Goal: Communication & Community: Answer question/provide support

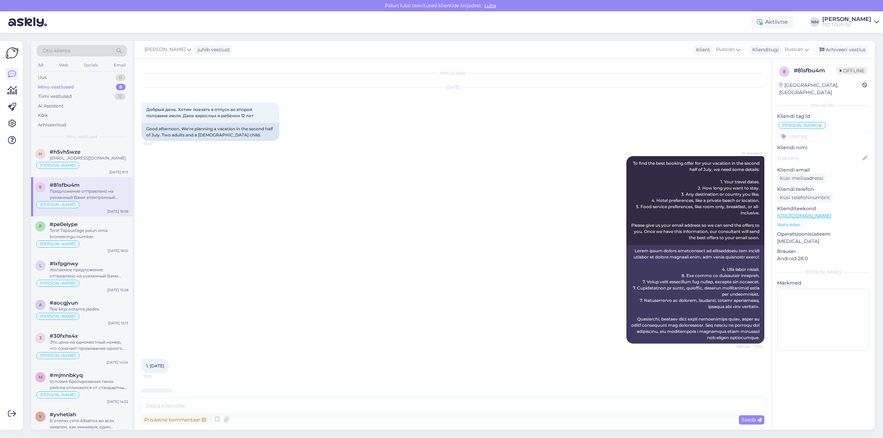
scroll to position [299, 0]
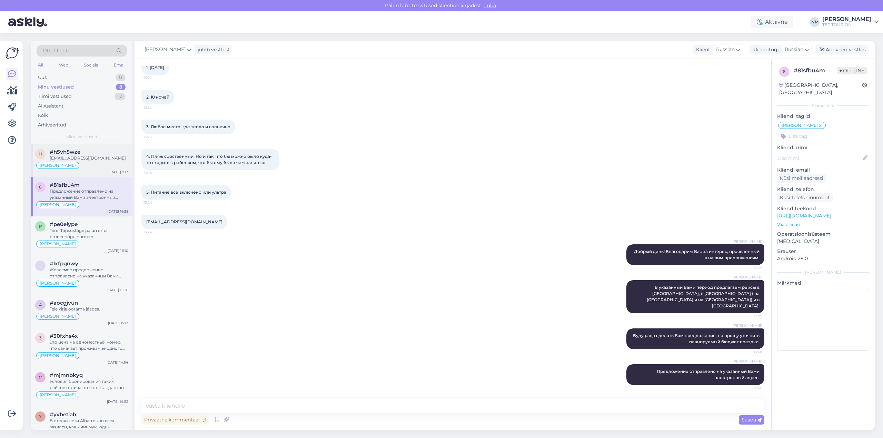
click at [97, 158] on div "[EMAIL_ADDRESS][DOMAIN_NAME]" at bounding box center [89, 158] width 79 height 6
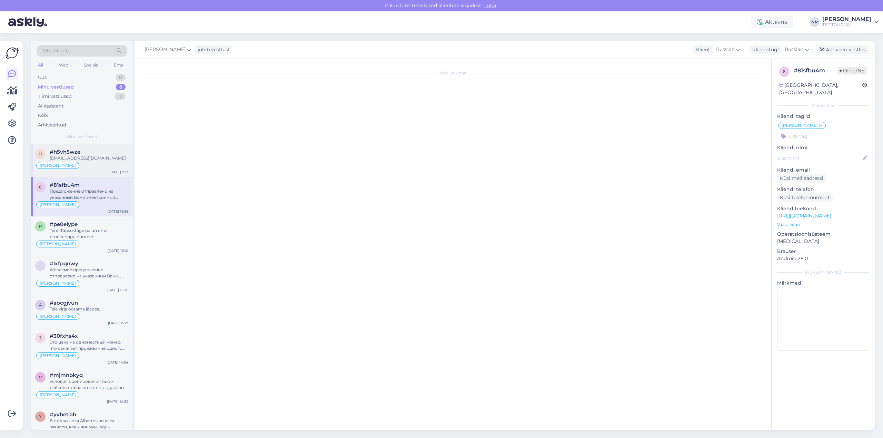
scroll to position [0, 0]
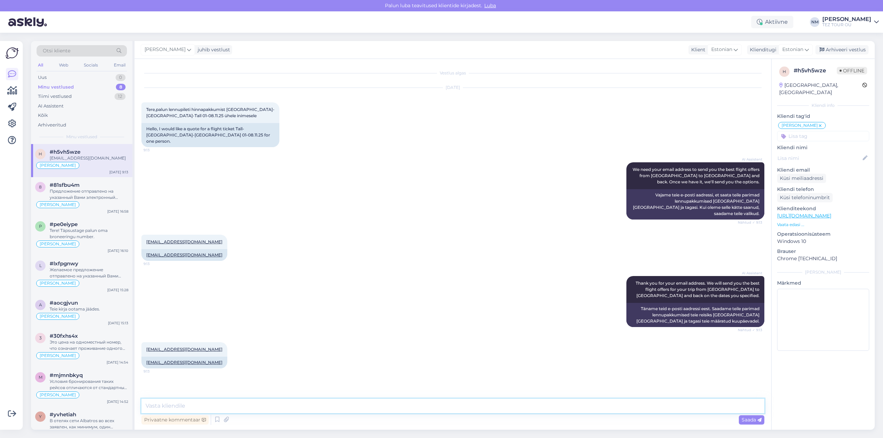
click at [163, 401] on textarea at bounding box center [452, 406] width 623 height 14
paste textarea "Tere! Täname, et tunnete huvi TEZ TOURi poolt pakutavate reisiteenuste vastu."
click at [146, 397] on textarea "Tere! Täname, et tunnete huvi TEZ TOURi poolt pakutavate reisiteenuste vastu." at bounding box center [452, 394] width 623 height 40
type textarea "Tere! Täname, et tunnete huvi TEZ TOURi poolt pakutavate reisiteenuste vastu."
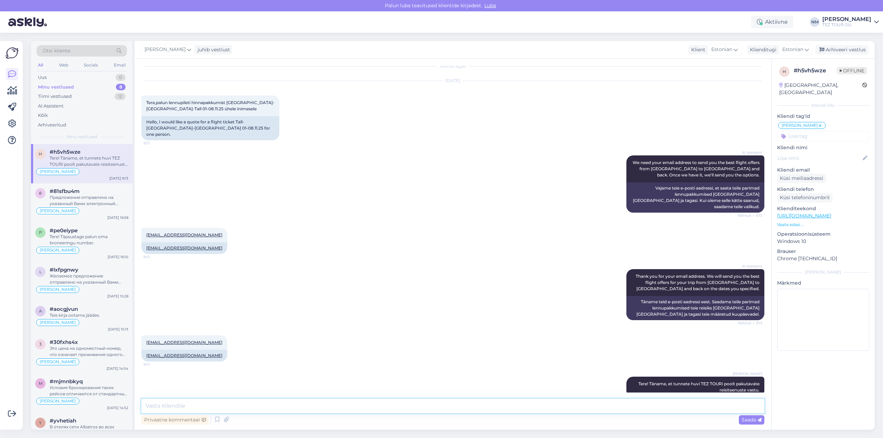
click at [190, 406] on textarea at bounding box center [452, 406] width 623 height 14
paste textarea "Meil puudub lend [GEOGRAPHIC_DATA] [DATE]. Alternatiivina saame pakkuda lennupi…"
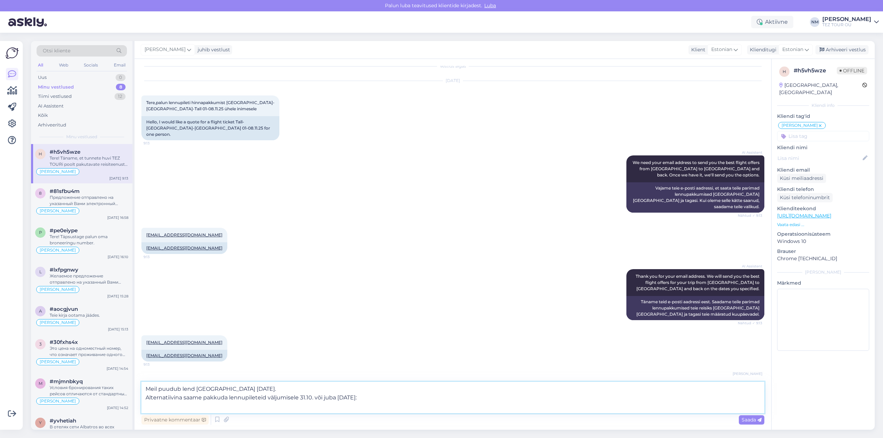
click at [145, 399] on textarea "Meil puudub lend [GEOGRAPHIC_DATA] [DATE]. Alternatiivina saame pakkuda lennupi…" at bounding box center [452, 397] width 623 height 31
type textarea "Meil puudub lend [GEOGRAPHIC_DATA] [DATE]. Alternatiivina saame pakkuda lennupi…"
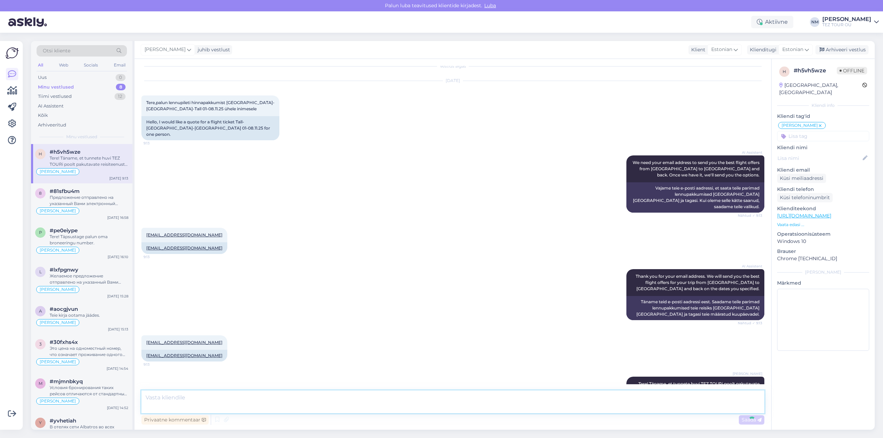
scroll to position [43, 0]
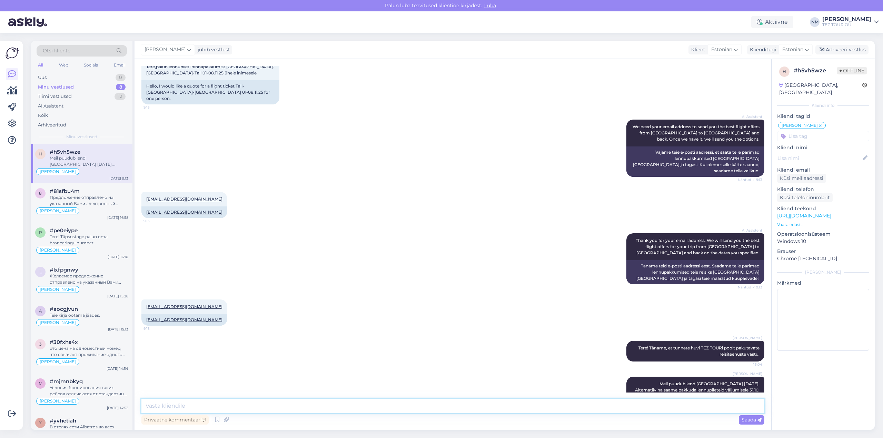
click at [176, 405] on textarea at bounding box center [452, 406] width 623 height 14
paste textarea "[GEOGRAPHIC_DATA] – [GEOGRAPHIC_DATA] – [GEOGRAPHIC_DATA] 31.10.-07.11.2025 – 1…"
type textarea "[GEOGRAPHIC_DATA] – [GEOGRAPHIC_DATA] – [GEOGRAPHIC_DATA] 31.10.-07.11.2025 – 1…"
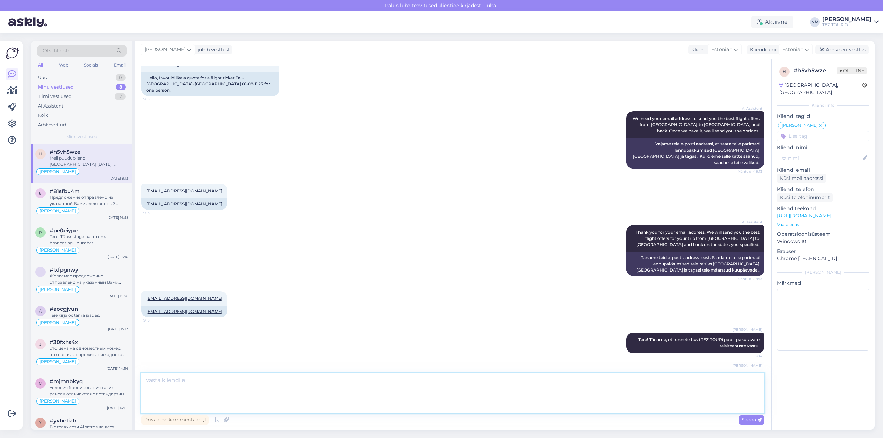
scroll to position [85, 0]
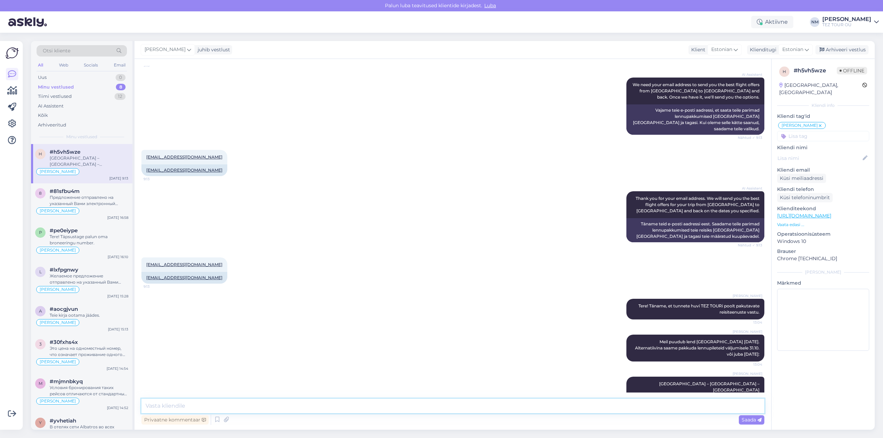
drag, startPoint x: 158, startPoint y: 406, endPoint x: 166, endPoint y: 405, distance: 8.0
click at [158, 406] on textarea at bounding box center [452, 406] width 623 height 14
paste textarea "Hind on ühe reisija kohta ([PERSON_NAME] 2-aastased reisijad)"
type textarea "Hind on ühe reisija kohta ([PERSON_NAME] 2-aastased reisijad)"
